Goal: Information Seeking & Learning: Check status

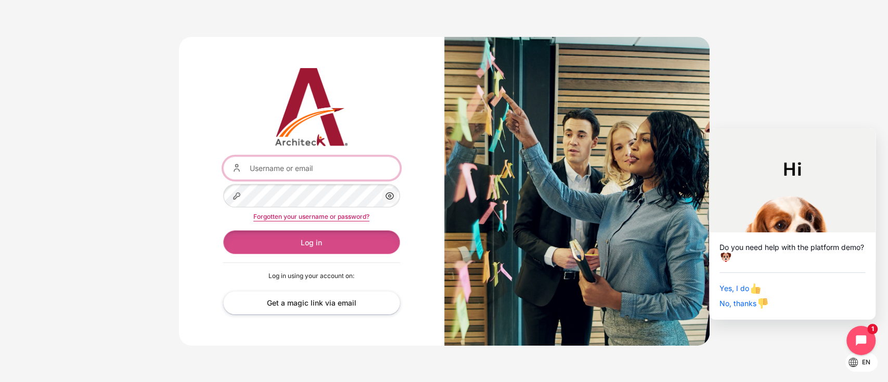
type input "[EMAIL_ADDRESS][PERSON_NAME][DOMAIN_NAME]"
click at [270, 234] on button "Log in" at bounding box center [311, 241] width 177 height 23
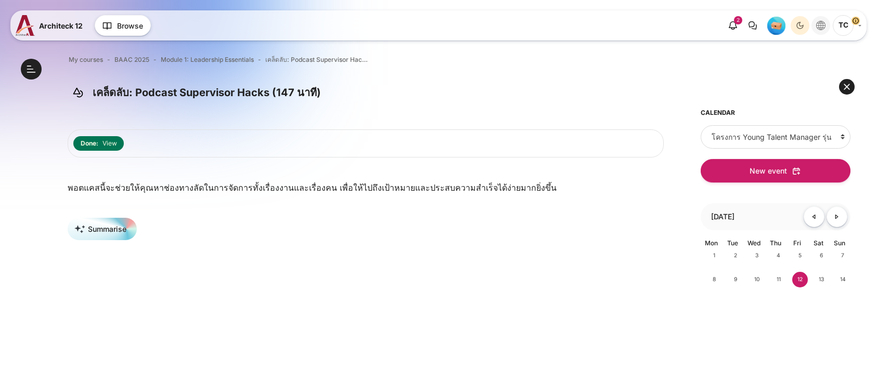
click at [816, 35] on ul "2 Notifications You have no notifications See all 0" at bounding box center [791, 25] width 140 height 21
click at [819, 27] on icon "Languages" at bounding box center [820, 25] width 9 height 9
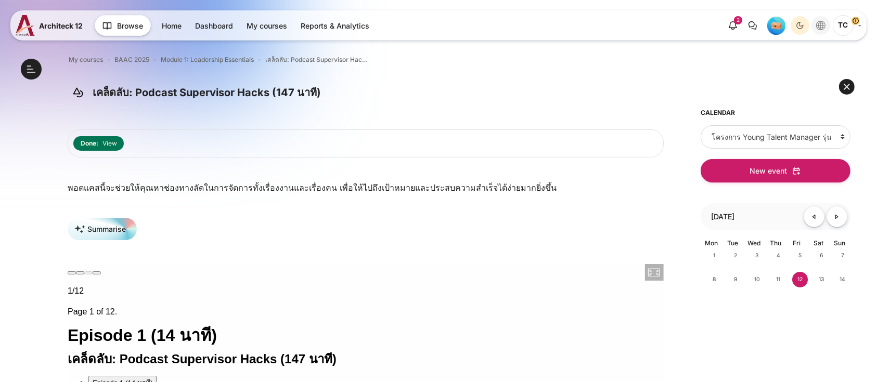
click at [819, 27] on icon "Languages" at bounding box center [820, 25] width 9 height 9
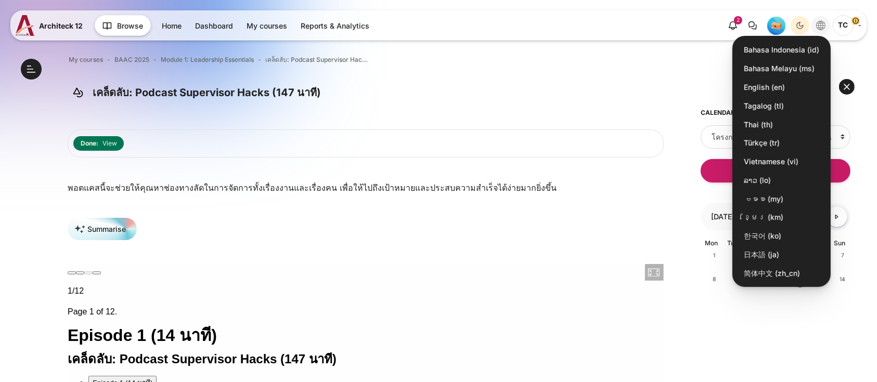
scroll to position [319, 0]
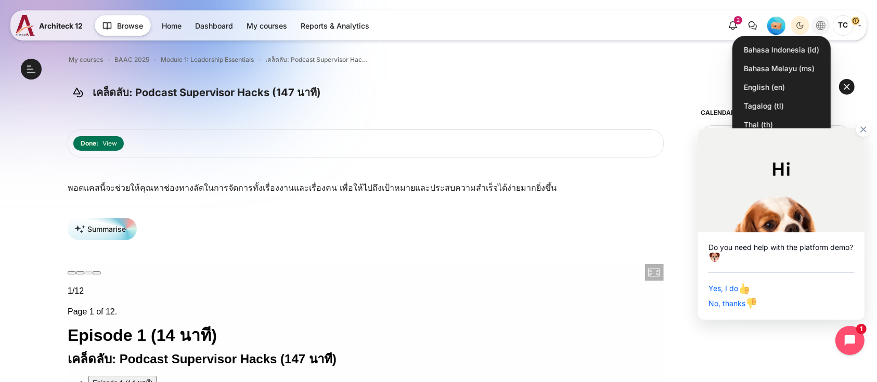
click at [757, 127] on div at bounding box center [787, 133] width 166 height 23
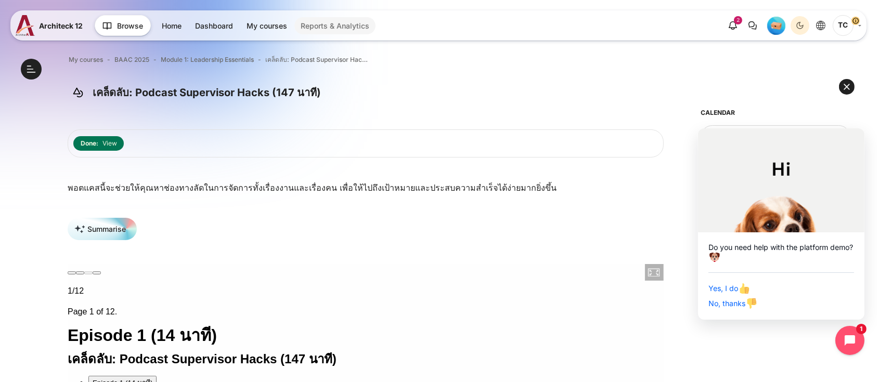
click at [339, 20] on link "Reports & Analytics" at bounding box center [334, 25] width 81 height 17
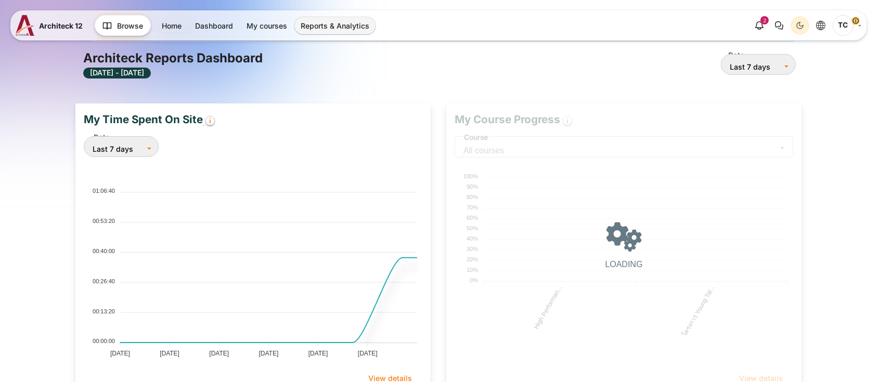
scroll to position [210, 349]
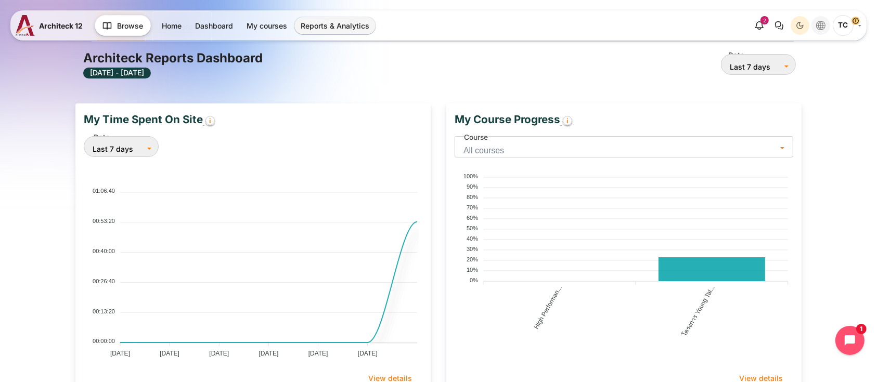
click at [826, 20] on button "Languages" at bounding box center [820, 25] width 19 height 19
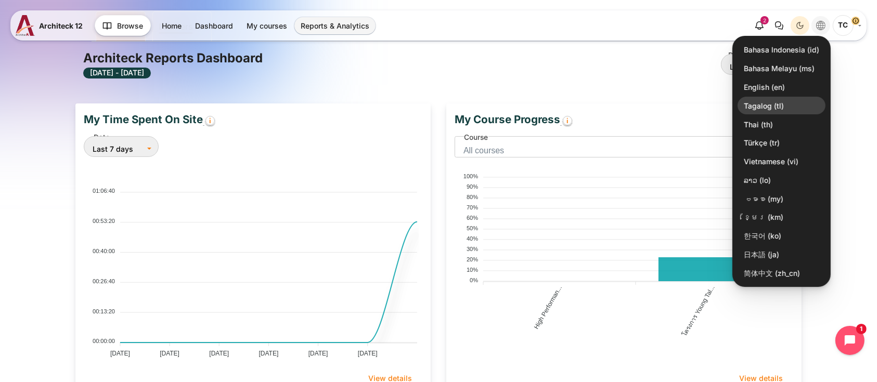
click at [757, 104] on link "Tagalog ‎(tl)‎" at bounding box center [781, 106] width 88 height 18
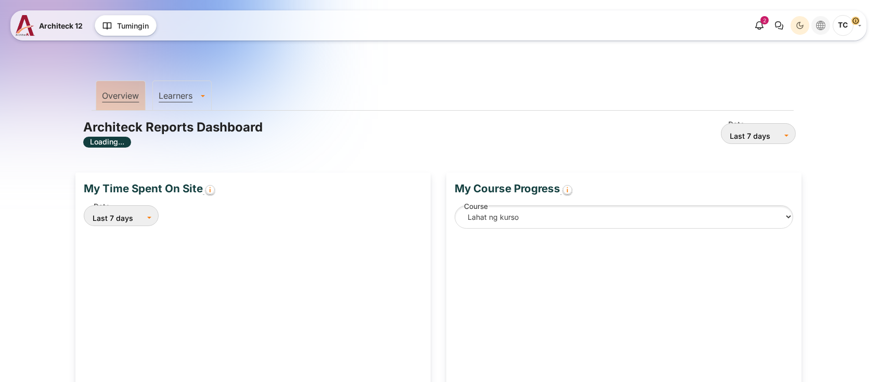
drag, startPoint x: 0, startPoint y: 0, endPoint x: 826, endPoint y: 25, distance: 826.7
click at [826, 25] on button "Languages" at bounding box center [820, 25] width 19 height 19
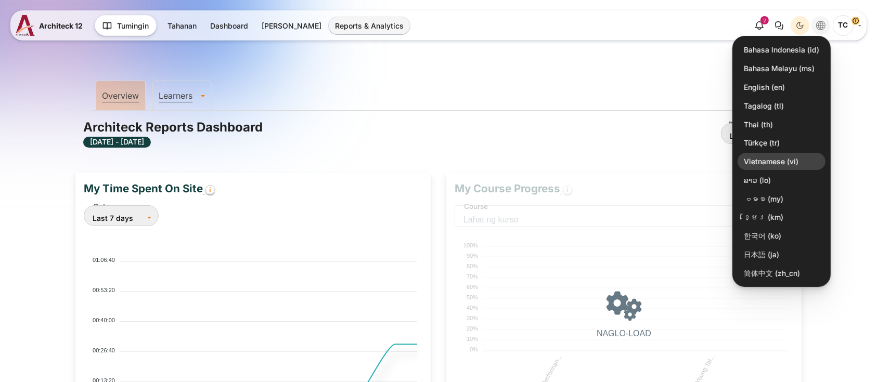
scroll to position [210, 349]
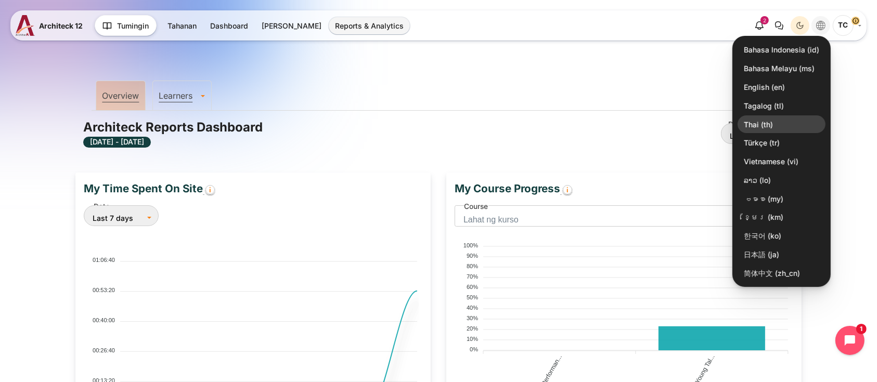
click at [756, 120] on link "Thai ‎(th)‎" at bounding box center [781, 124] width 88 height 18
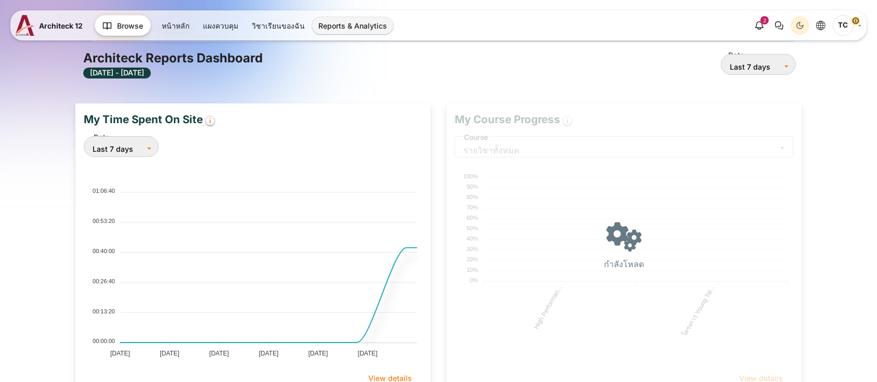
scroll to position [210, 349]
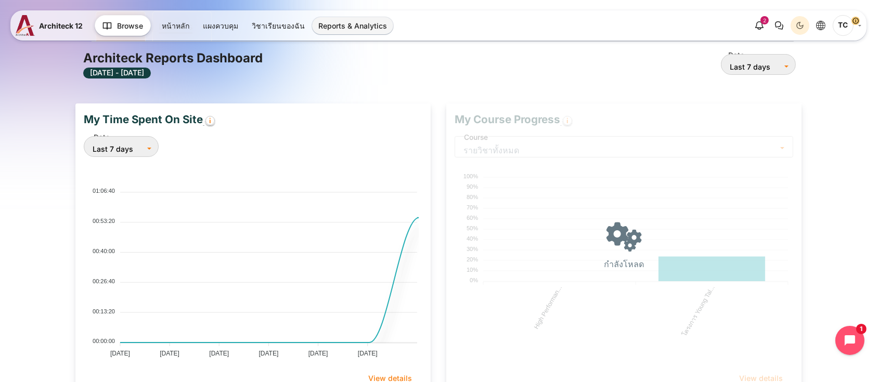
click at [573, 123] on div "กำลังโหลด" at bounding box center [623, 250] width 355 height 294
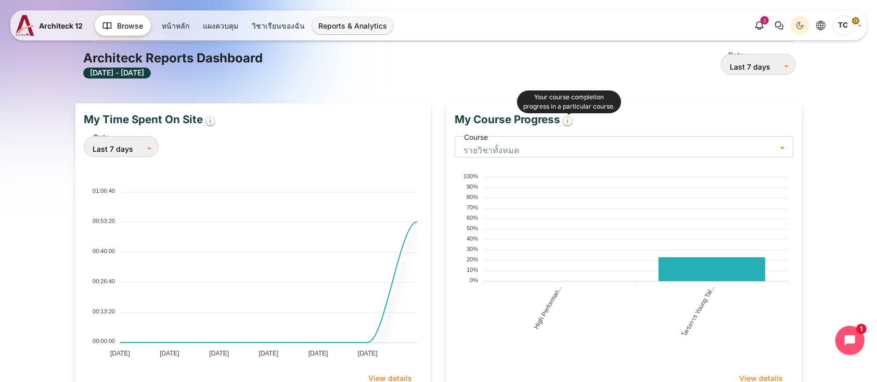
click at [570, 120] on circle "เนื้อหา" at bounding box center [567, 120] width 9 height 9
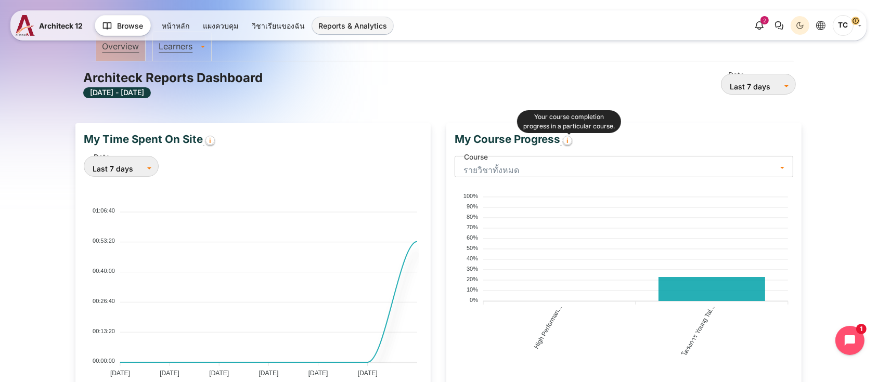
scroll to position [0, 0]
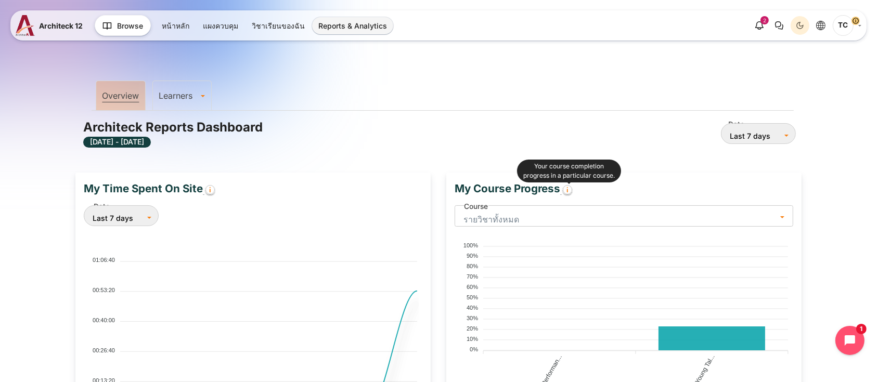
click at [174, 93] on link "Learners" at bounding box center [182, 95] width 58 height 10
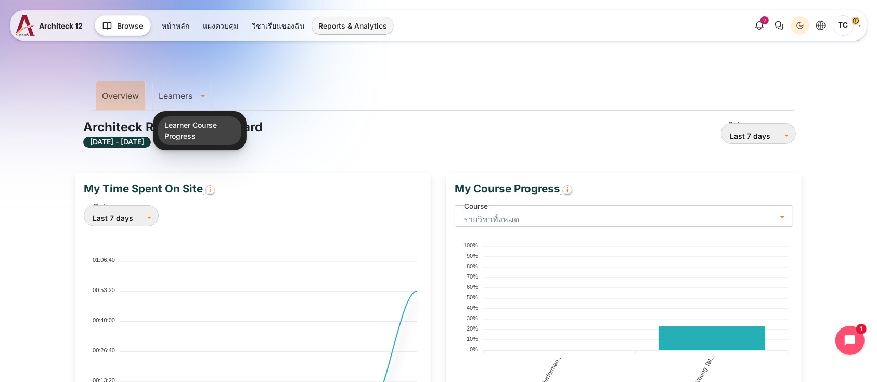
click at [187, 138] on link "Learner Course Progress" at bounding box center [199, 130] width 83 height 29
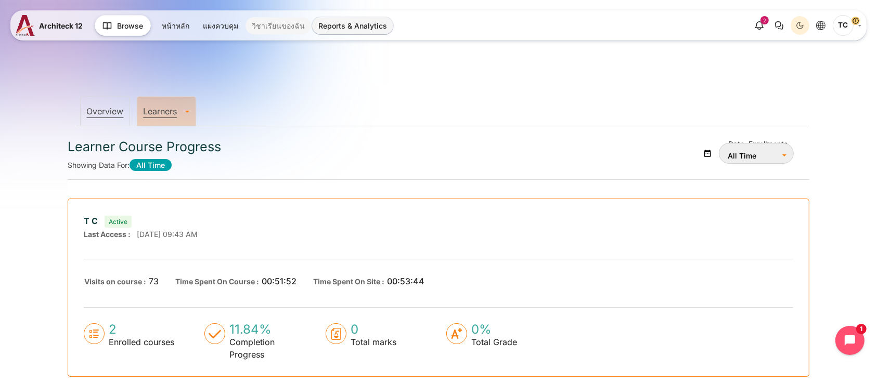
click at [273, 20] on link "วิชาเรียนของฉัน" at bounding box center [278, 25] width 66 height 17
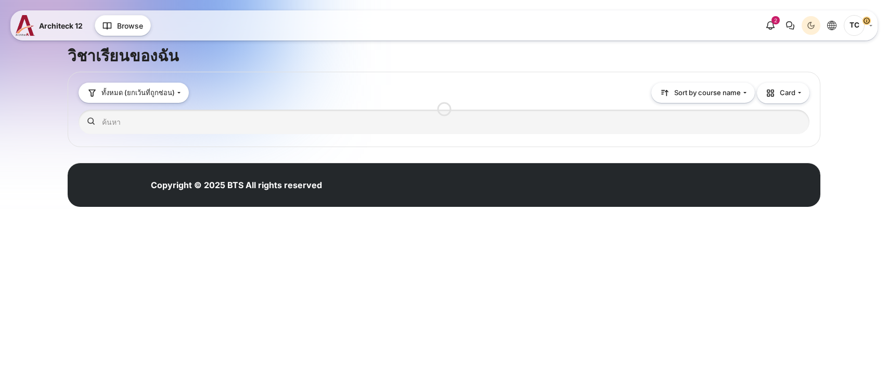
click at [833, 22] on icon "Languages" at bounding box center [831, 25] width 9 height 9
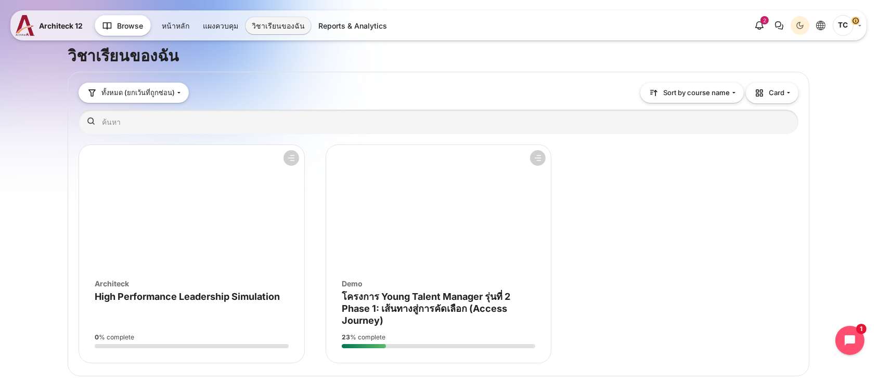
click at [409, 257] on figure "ภาพรวมรายวิชา" at bounding box center [438, 207] width 225 height 125
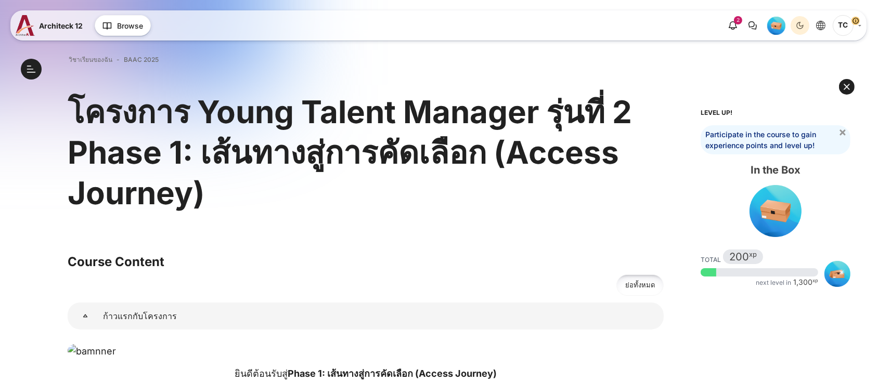
click at [779, 29] on img "Level #1" at bounding box center [776, 26] width 18 height 18
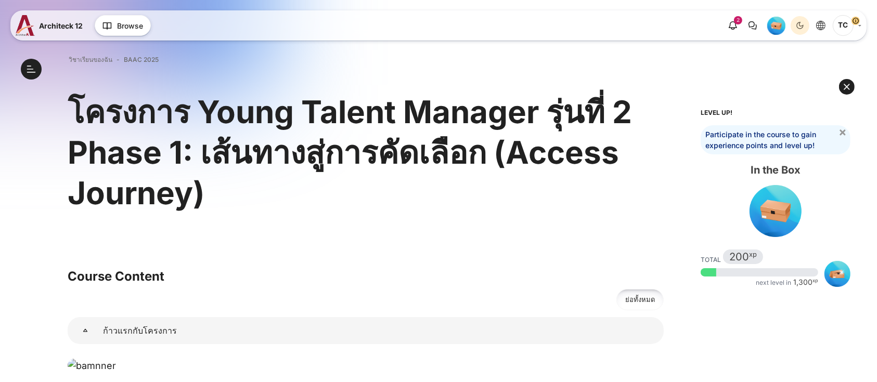
click at [777, 29] on img "Level #1" at bounding box center [776, 26] width 18 height 18
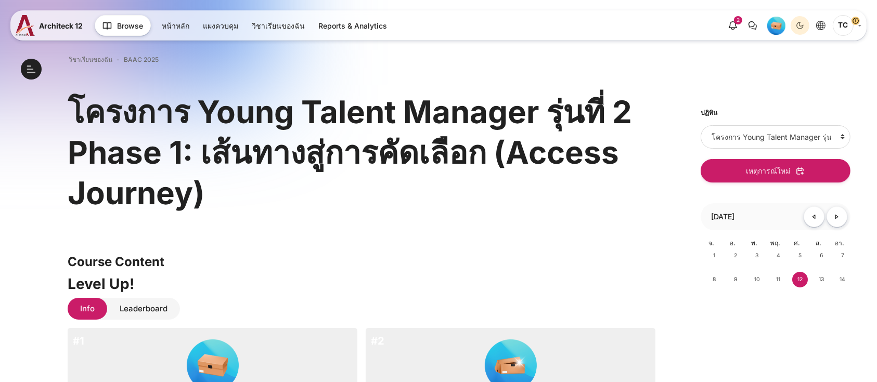
scroll to position [208, 0]
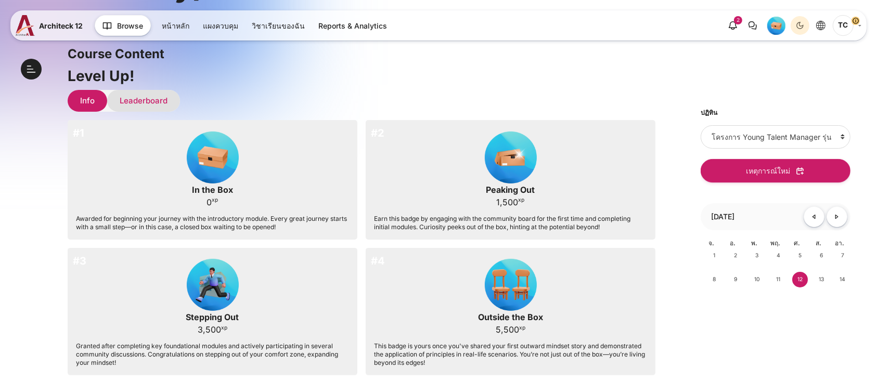
click at [150, 96] on link "Leaderboard" at bounding box center [143, 101] width 73 height 22
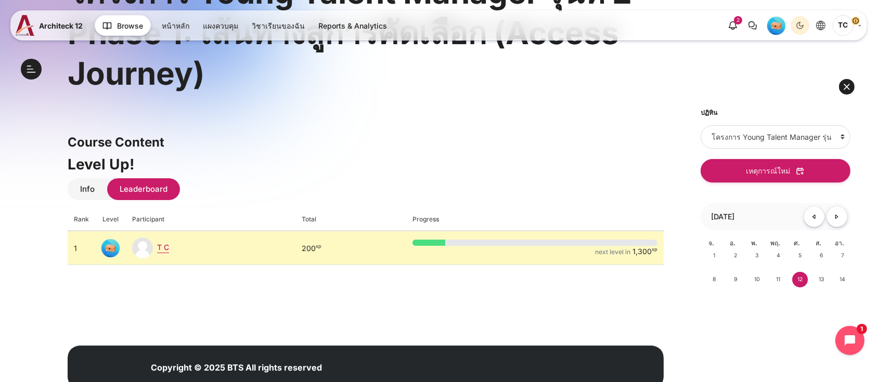
scroll to position [154, 0]
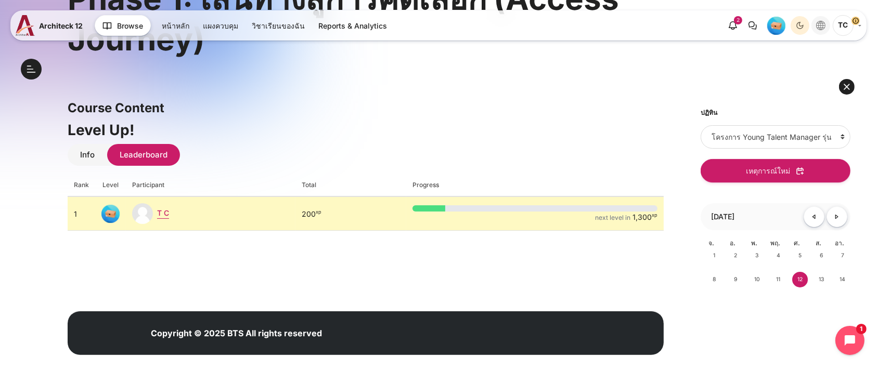
click at [824, 25] on icon "Languages" at bounding box center [820, 25] width 9 height 9
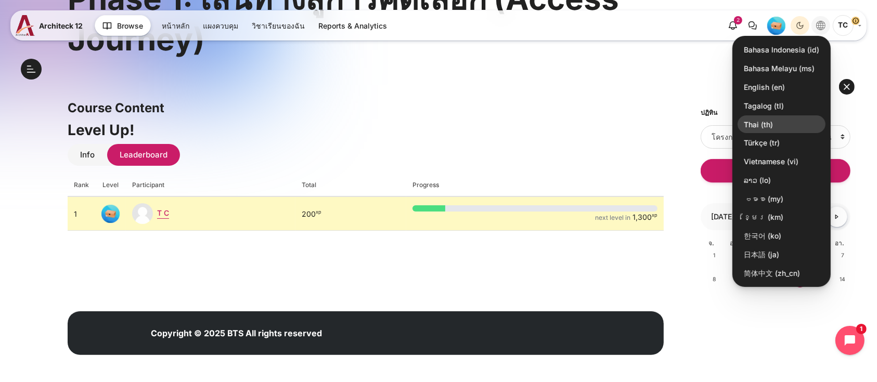
click at [761, 124] on link "Thai ‎(th)‎" at bounding box center [781, 124] width 88 height 18
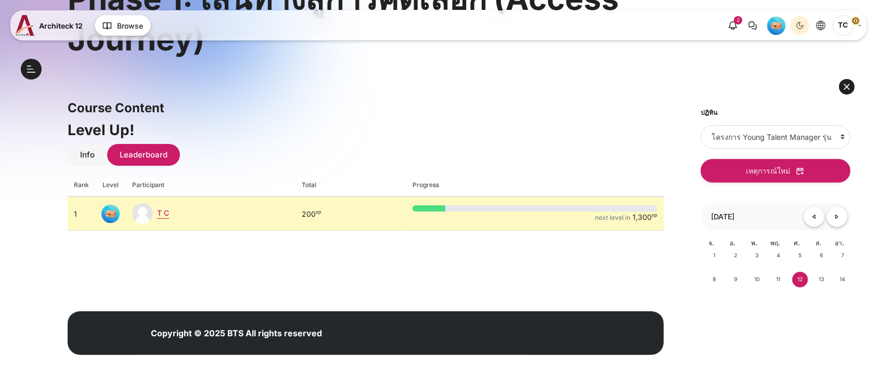
scroll to position [154, 0]
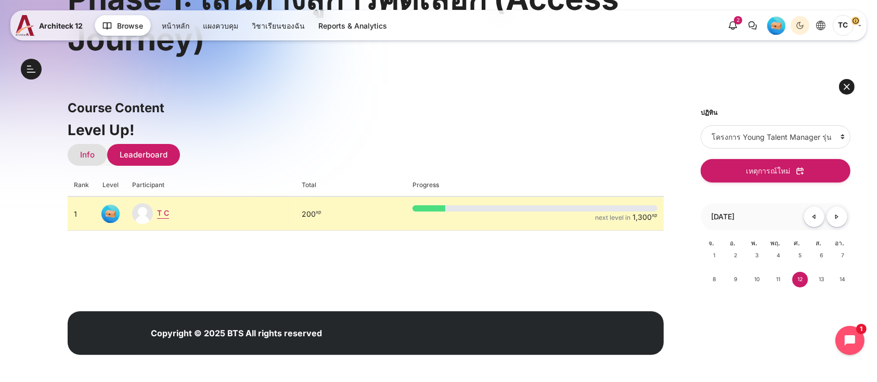
click at [79, 152] on link "Info" at bounding box center [88, 155] width 40 height 22
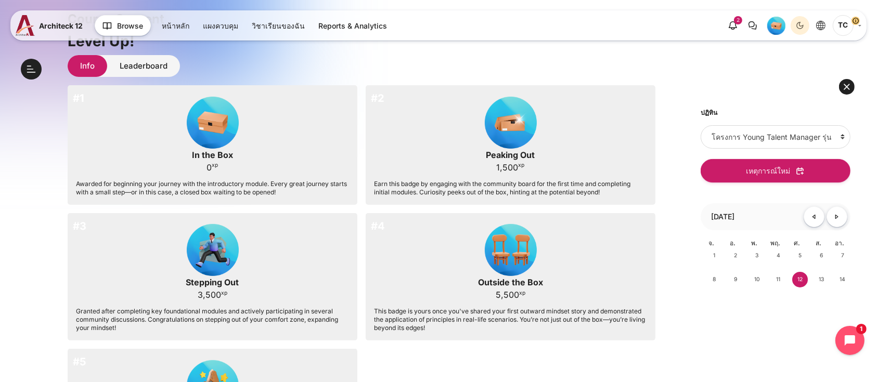
scroll to position [138, 0]
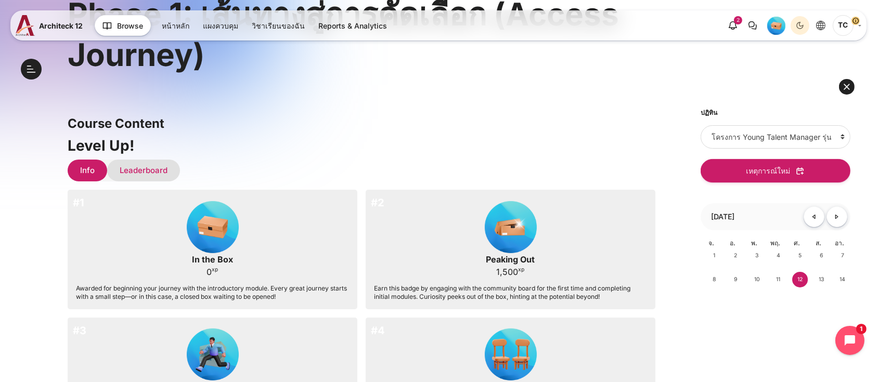
click at [136, 172] on link "Leaderboard" at bounding box center [143, 171] width 73 height 22
